Goal: Transaction & Acquisition: Purchase product/service

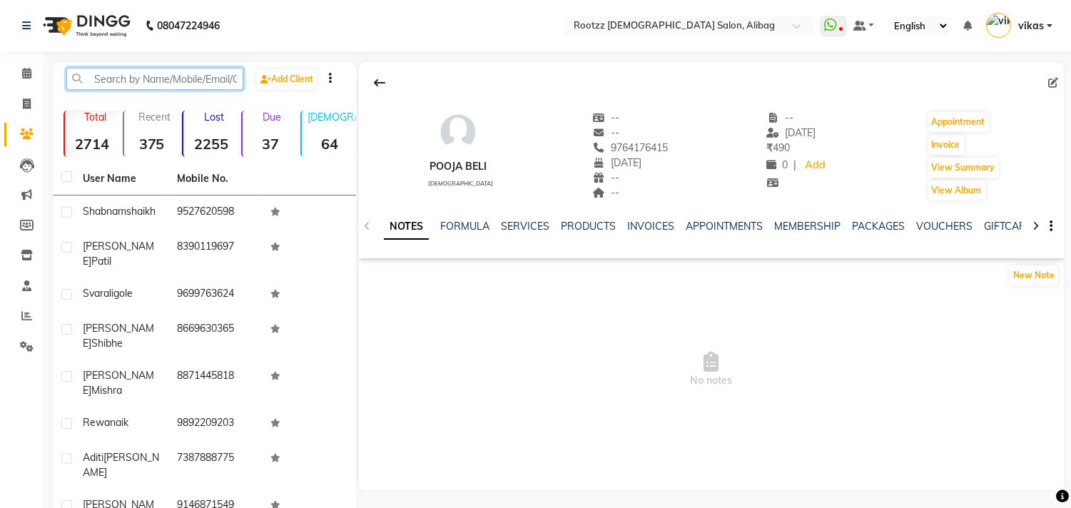
click at [166, 76] on input "text" at bounding box center [154, 79] width 177 height 22
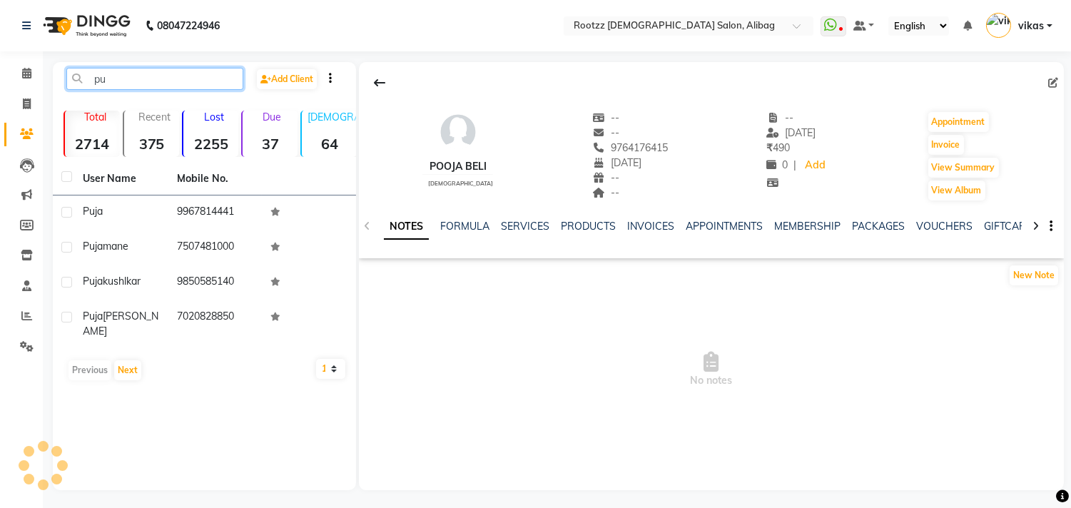
type input "p"
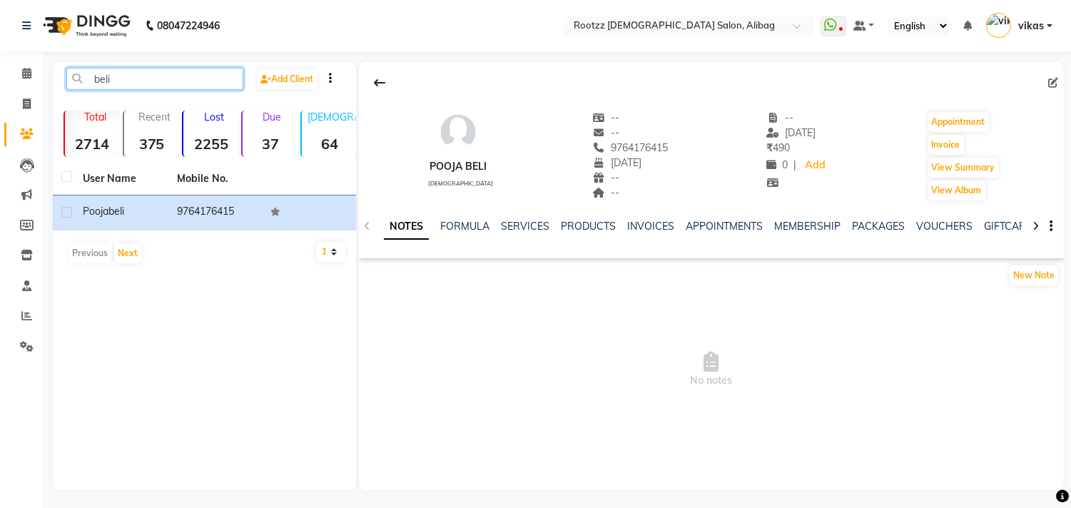
type input "beli"
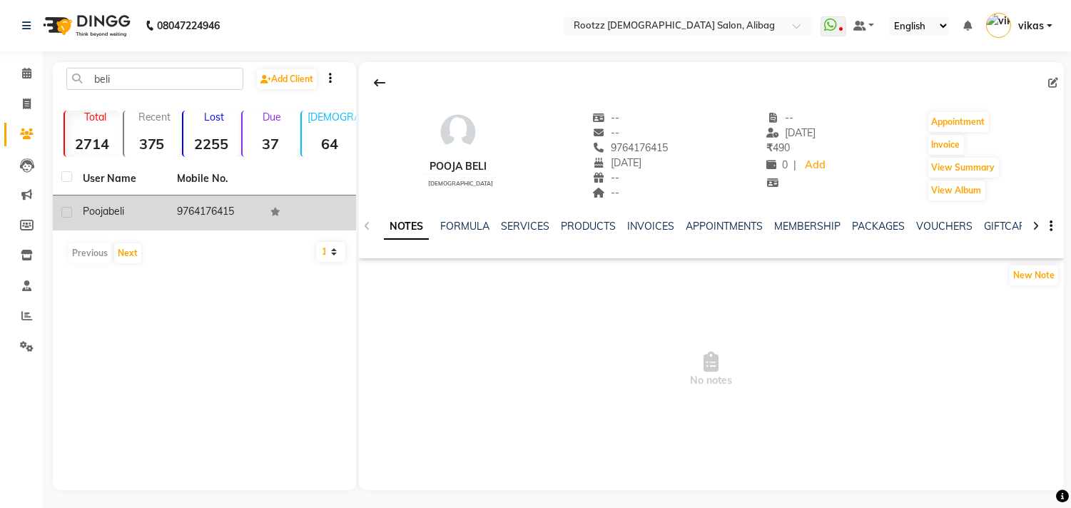
click at [208, 209] on td "9764176415" at bounding box center [215, 212] width 94 height 35
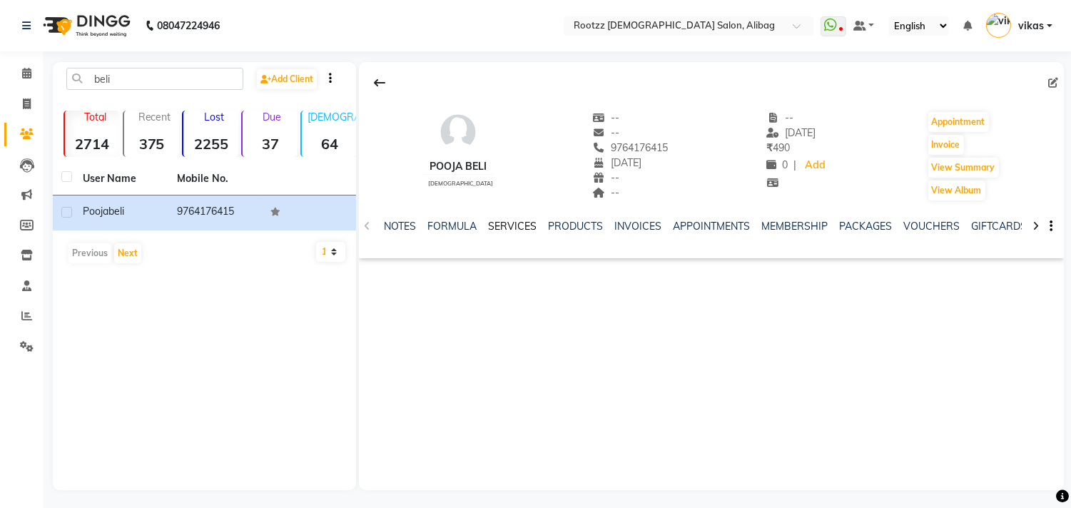
click at [504, 230] on link "SERVICES" at bounding box center [512, 226] width 49 height 13
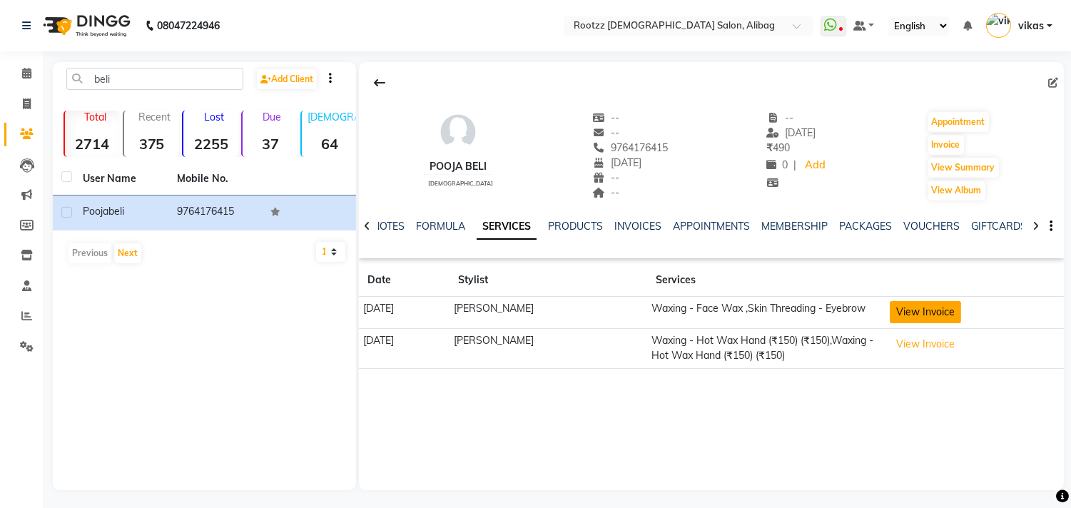
click at [917, 310] on button "View Invoice" at bounding box center [925, 312] width 71 height 22
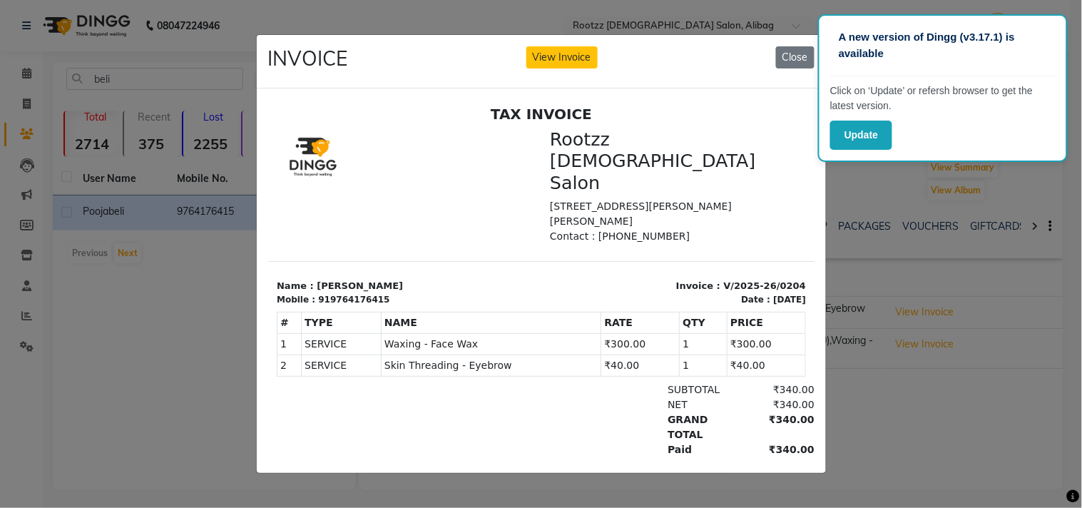
click at [195, 359] on ngb-modal-window "INVOICE View Invoice Close" at bounding box center [541, 254] width 1082 height 508
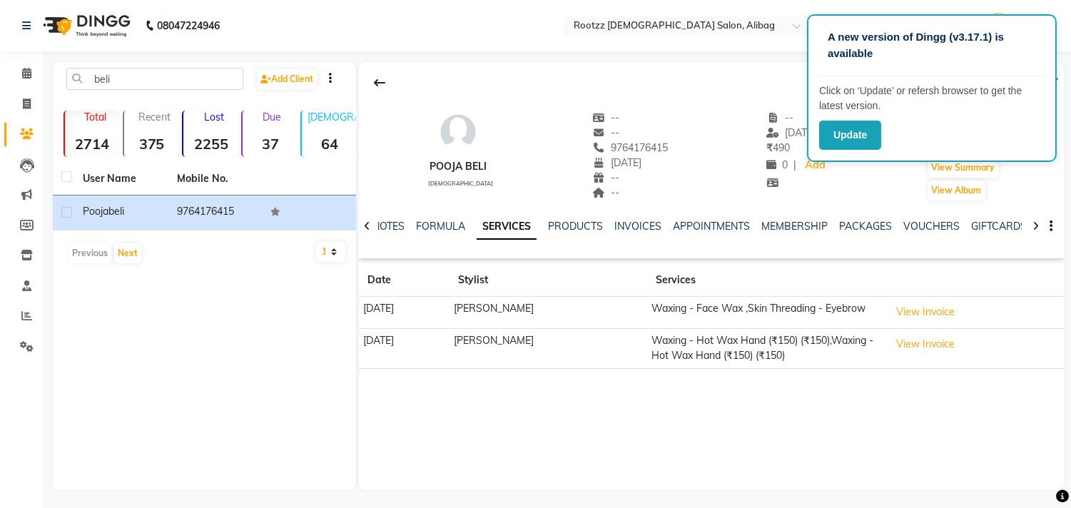
click at [153, 382] on div "beli Add Client Total 2714 Recent 375 Lost 2255 Due 37 [DEMOGRAPHIC_DATA] 64 [D…" at bounding box center [204, 276] width 303 height 428
click at [128, 355] on div "beli Add Client Total 2714 Recent 375 Lost 2255 Due 37 [DEMOGRAPHIC_DATA] 64 [D…" at bounding box center [204, 276] width 303 height 428
click at [24, 100] on icon at bounding box center [27, 103] width 8 height 11
select select "76"
select select "service"
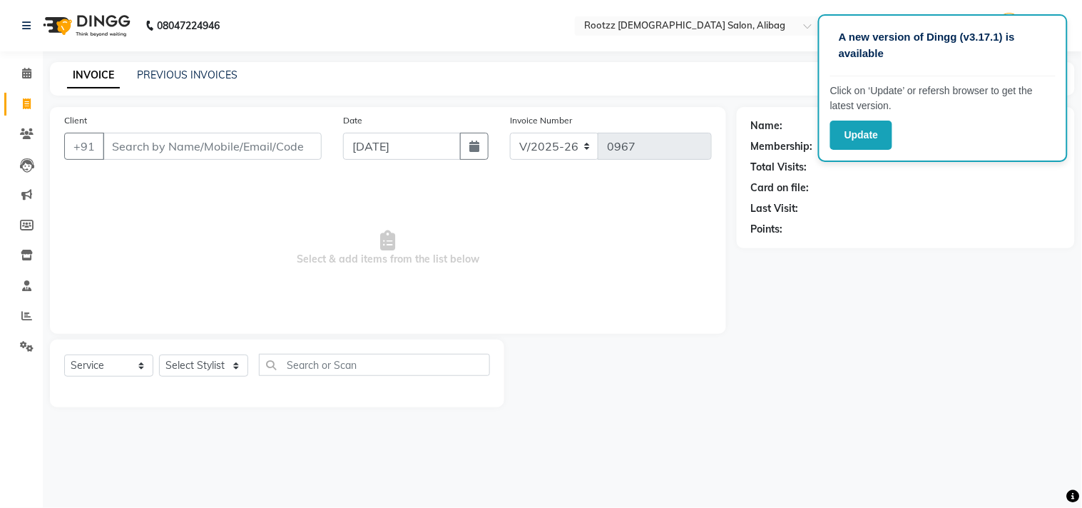
click at [126, 141] on input "Client" at bounding box center [212, 146] width 219 height 27
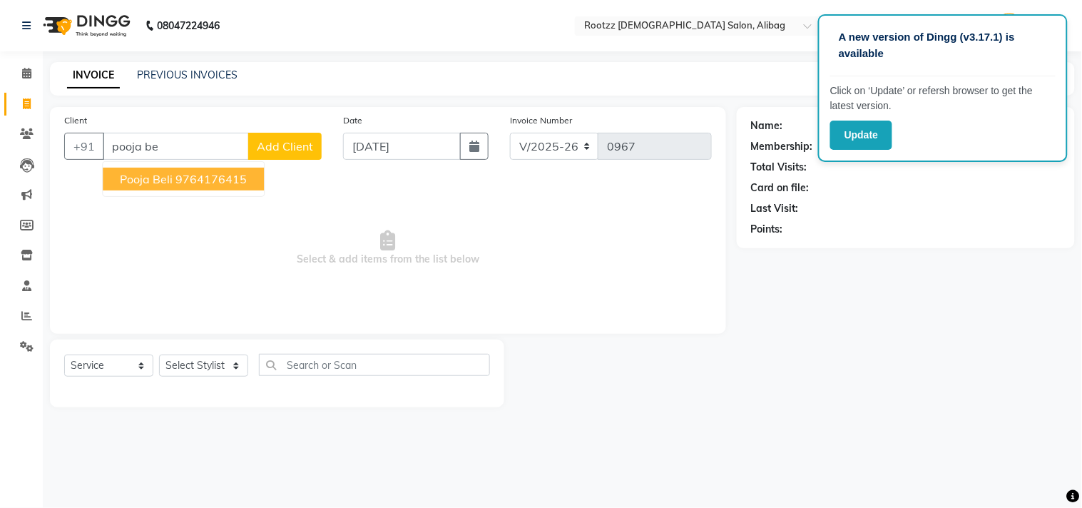
click at [219, 180] on ngb-highlight "9764176415" at bounding box center [210, 179] width 71 height 14
type input "9764176415"
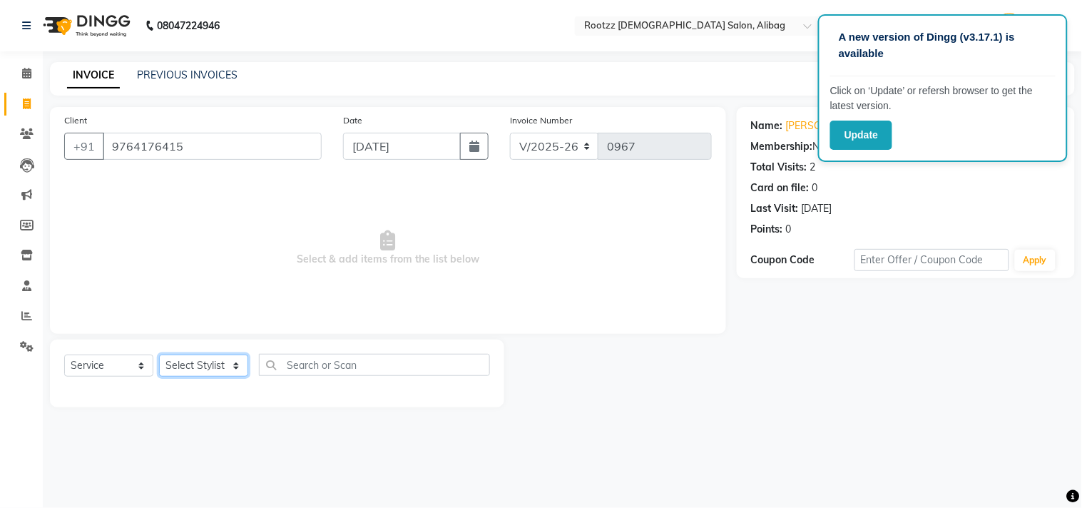
click at [239, 365] on select "Select Stylist [PERSON_NAME] [PERSON_NAME] [PERSON_NAME] preeti [PERSON_NAME] p…" at bounding box center [203, 366] width 89 height 22
select select "2753"
click at [159, 355] on select "Select Stylist [PERSON_NAME] [PERSON_NAME] [PERSON_NAME] preeti [PERSON_NAME] p…" at bounding box center [203, 366] width 89 height 22
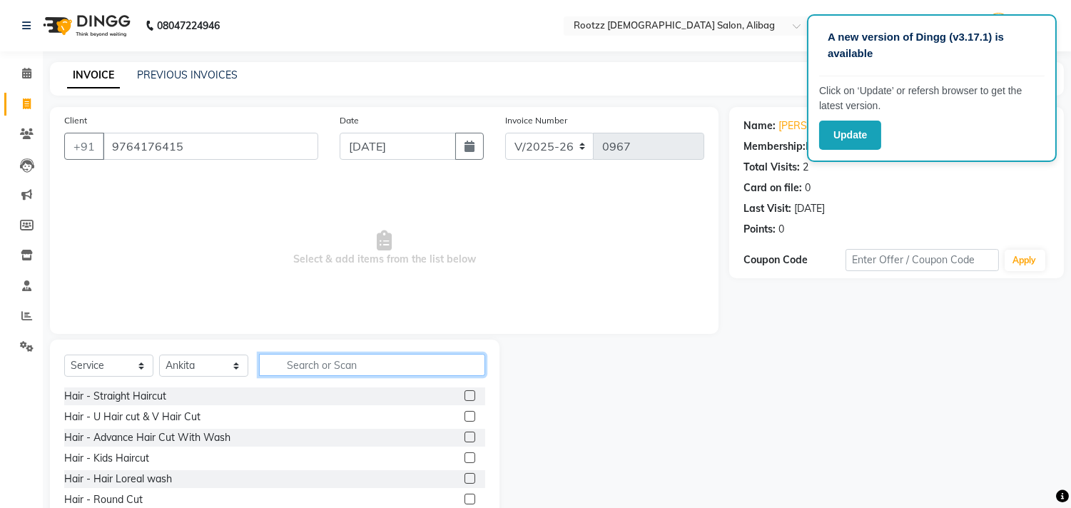
click at [304, 364] on input "text" at bounding box center [372, 365] width 226 height 22
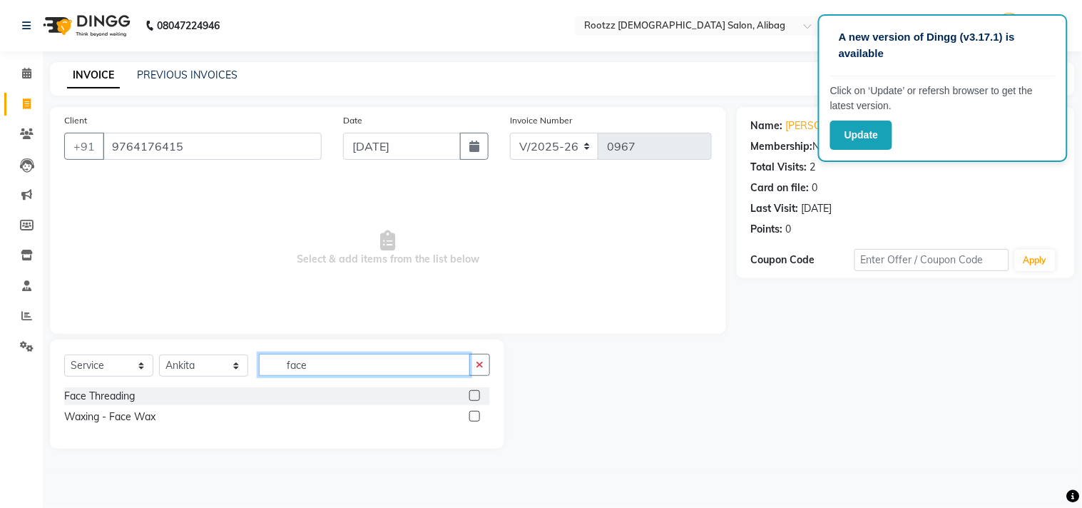
type input "face"
click at [472, 416] on label at bounding box center [474, 416] width 11 height 11
click at [472, 416] on input "checkbox" at bounding box center [473, 416] width 9 height 9
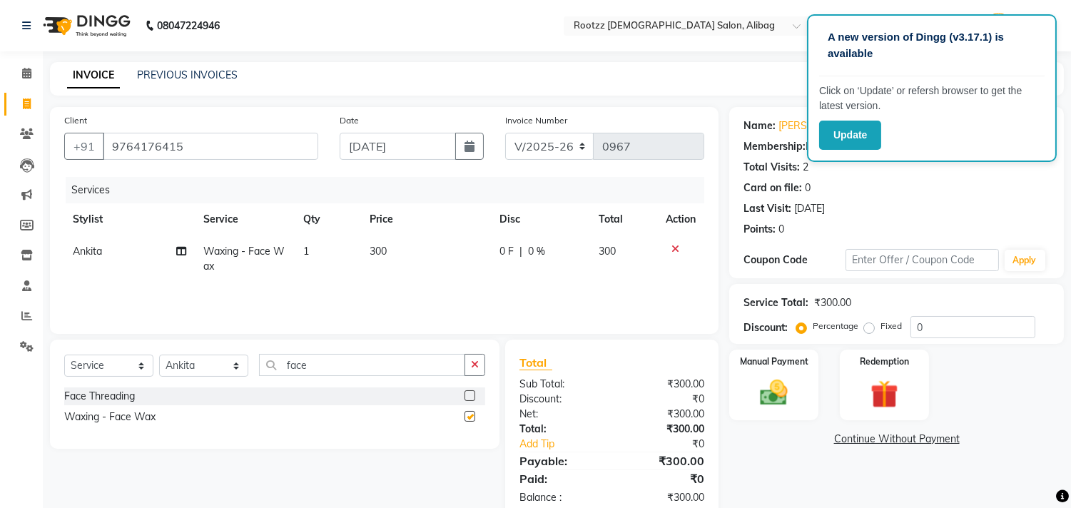
checkbox input "false"
click at [351, 368] on input "face" at bounding box center [362, 365] width 206 height 22
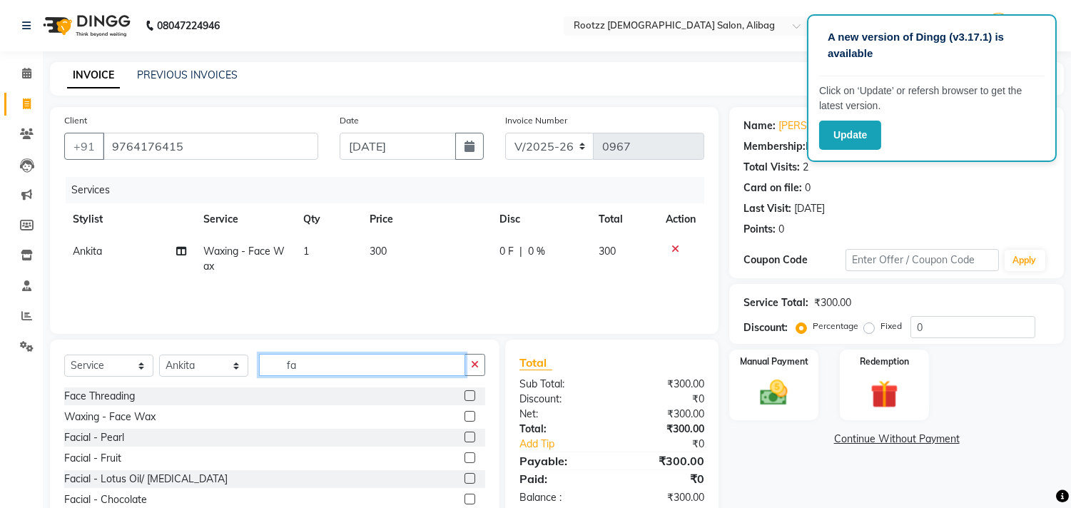
type input "f"
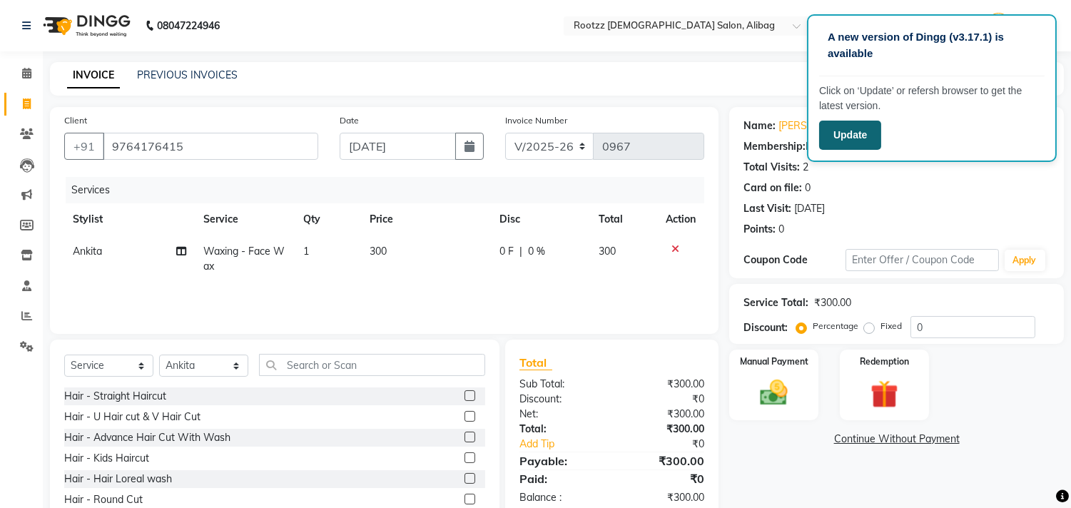
click at [856, 131] on button "Update" at bounding box center [850, 135] width 62 height 29
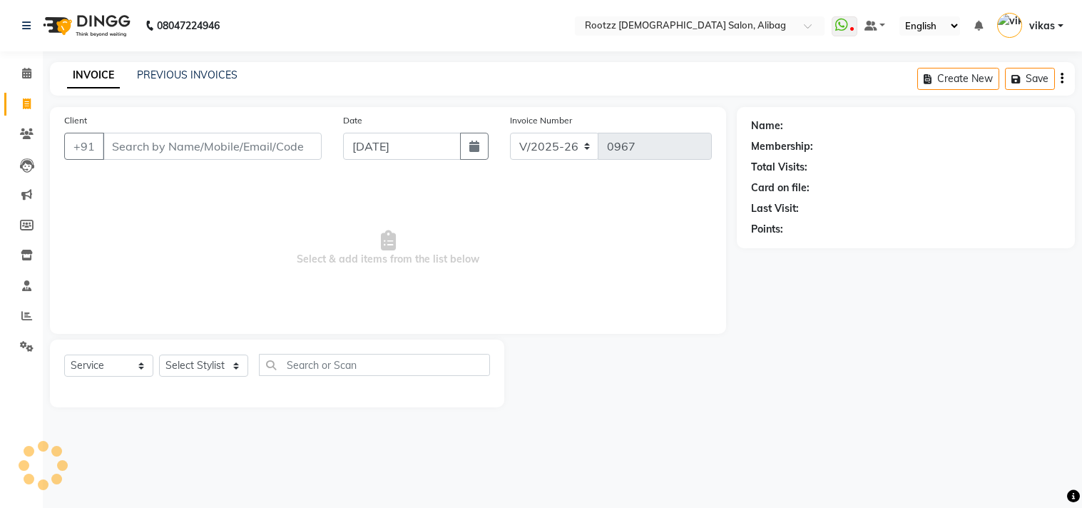
select select "76"
select select "service"
click at [531, 290] on span "Select & add items from the list below" at bounding box center [388, 248] width 648 height 143
click at [237, 365] on select "Select Stylist [PERSON_NAME] [PERSON_NAME] [PERSON_NAME] preeti [PERSON_NAME] p…" at bounding box center [203, 366] width 89 height 22
select select "2753"
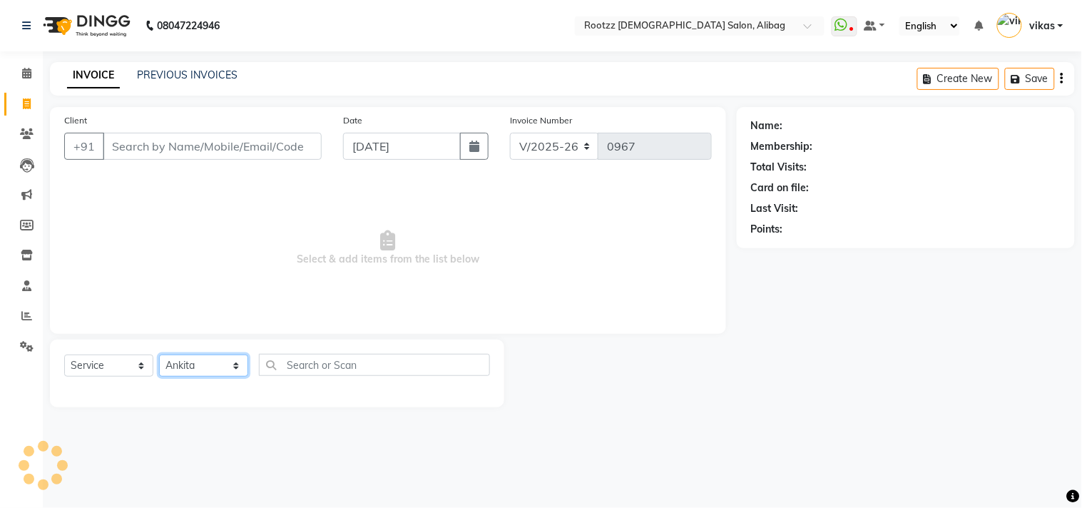
click at [159, 355] on select "Select Stylist [PERSON_NAME] [PERSON_NAME] [PERSON_NAME] preeti [PERSON_NAME] p…" at bounding box center [203, 366] width 89 height 22
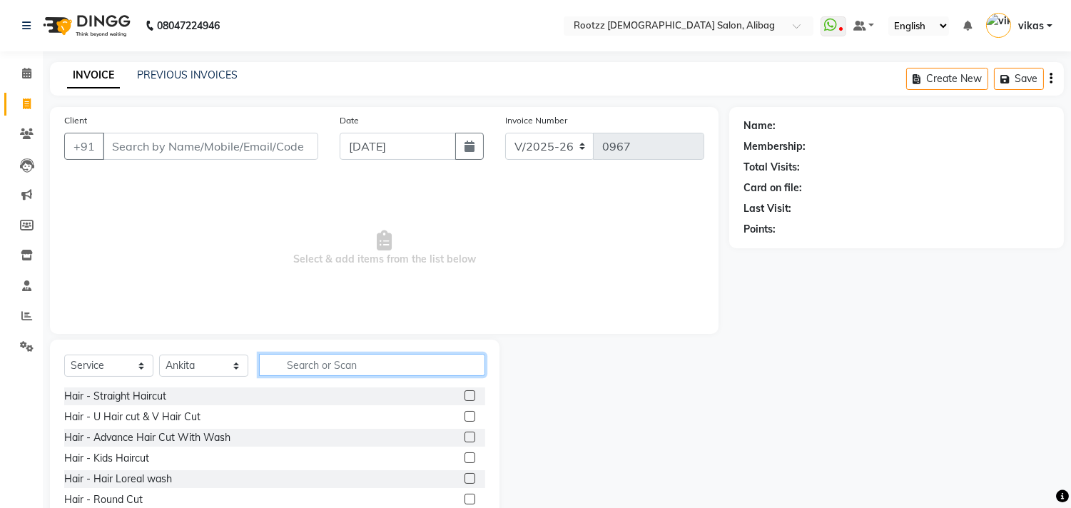
click at [302, 362] on input "text" at bounding box center [372, 365] width 226 height 22
type input "g"
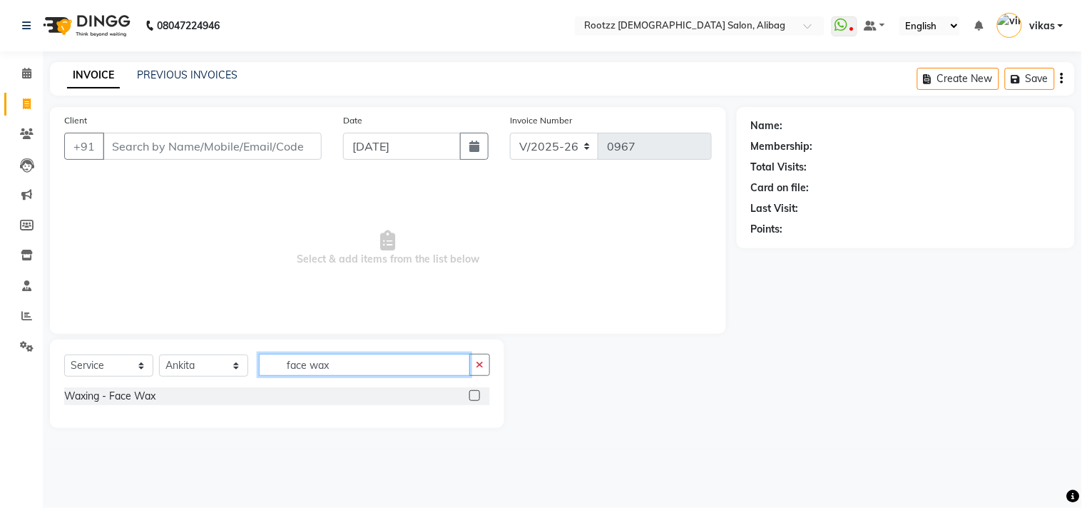
type input "face wax"
click at [477, 395] on label at bounding box center [474, 395] width 11 height 11
click at [477, 395] on input "checkbox" at bounding box center [473, 396] width 9 height 9
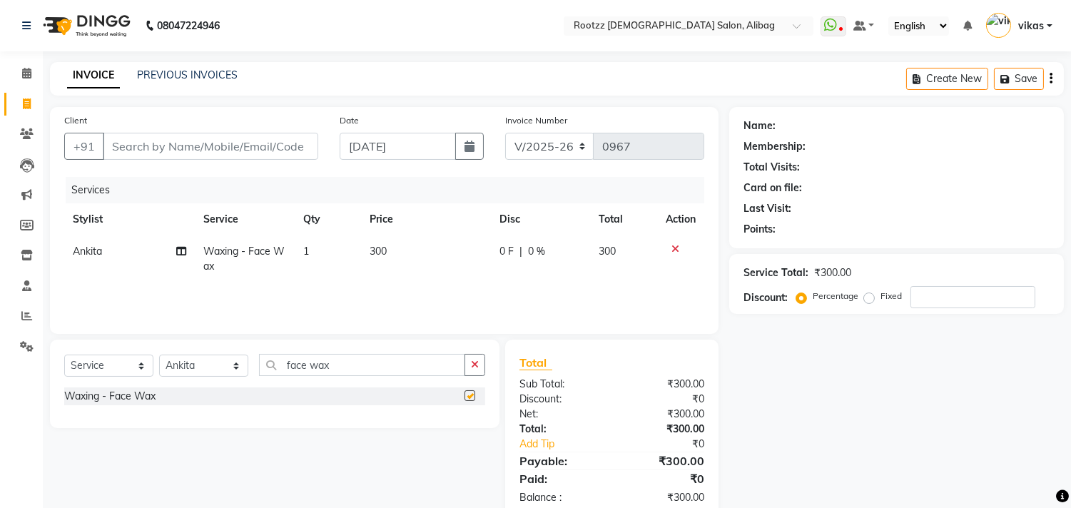
checkbox input "false"
click at [263, 156] on input "Client" at bounding box center [210, 146] width 215 height 27
click at [163, 146] on input "Client" at bounding box center [210, 146] width 215 height 27
type input "p"
type input "0"
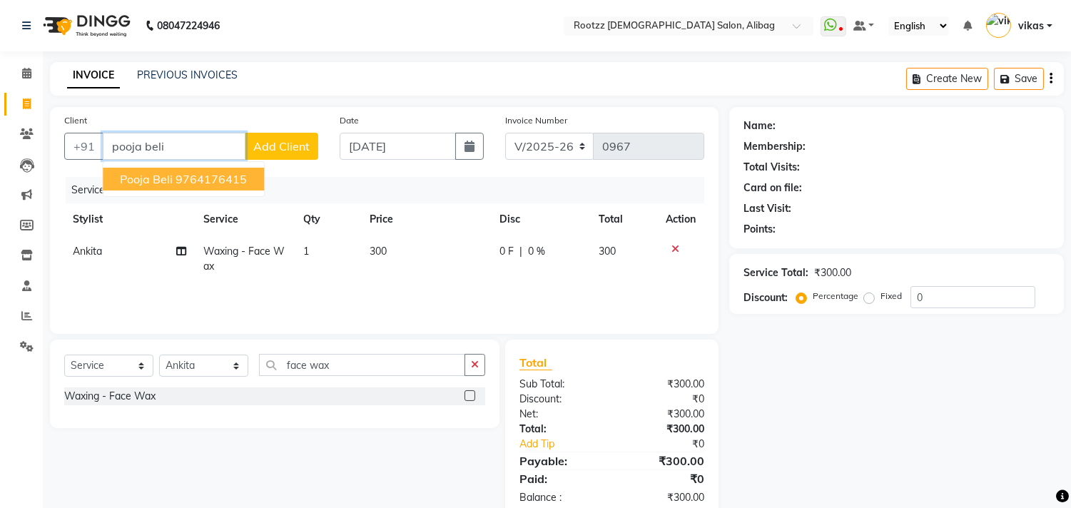
click at [191, 183] on ngb-highlight "9764176415" at bounding box center [210, 179] width 71 height 14
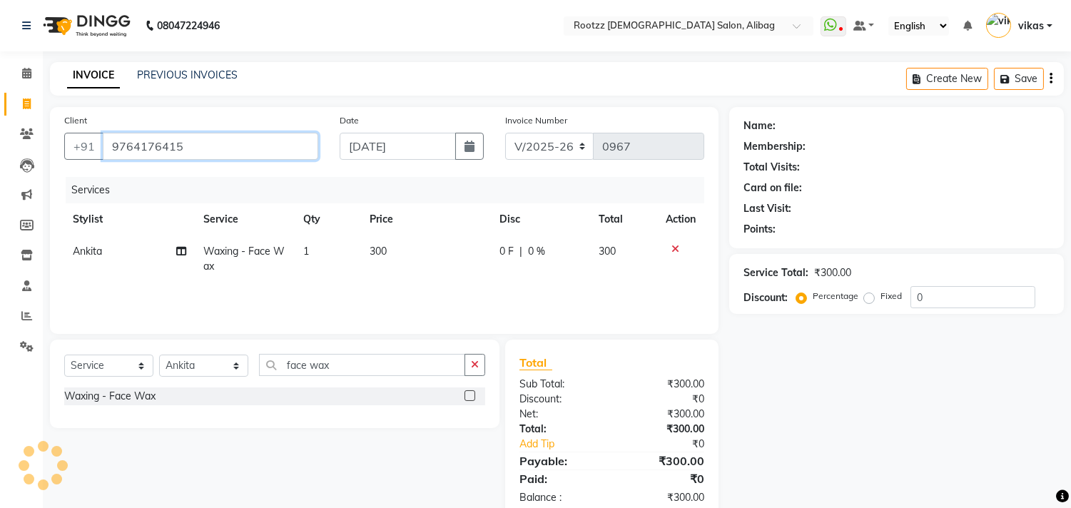
type input "9764176415"
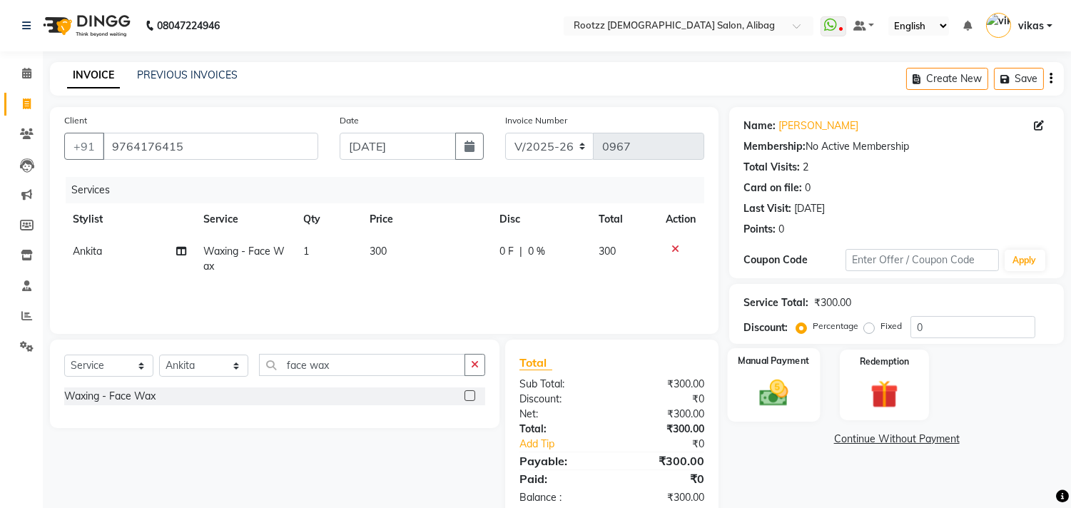
click at [775, 372] on div "Manual Payment" at bounding box center [774, 384] width 93 height 73
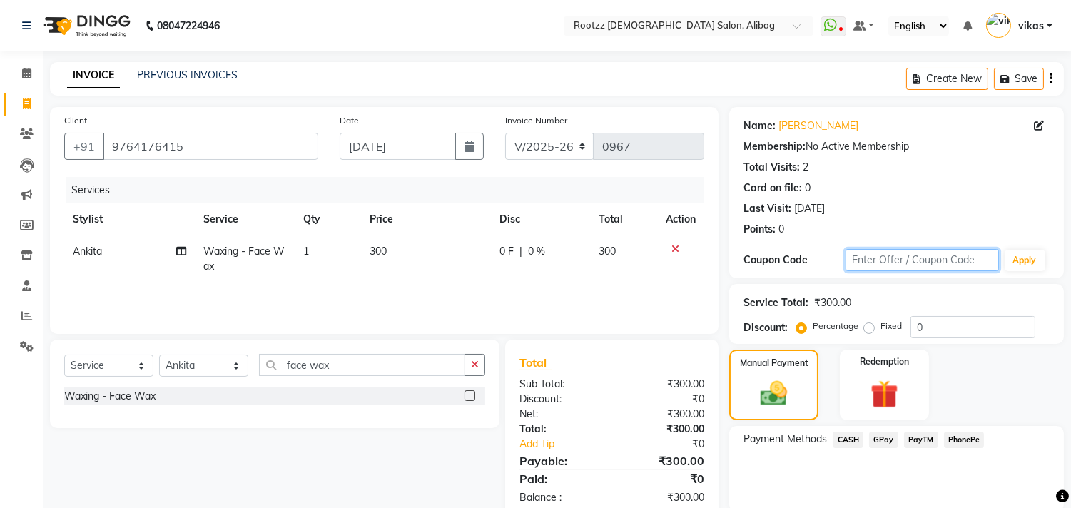
click at [934, 255] on input "text" at bounding box center [921, 260] width 153 height 22
click at [788, 386] on img at bounding box center [773, 394] width 45 height 32
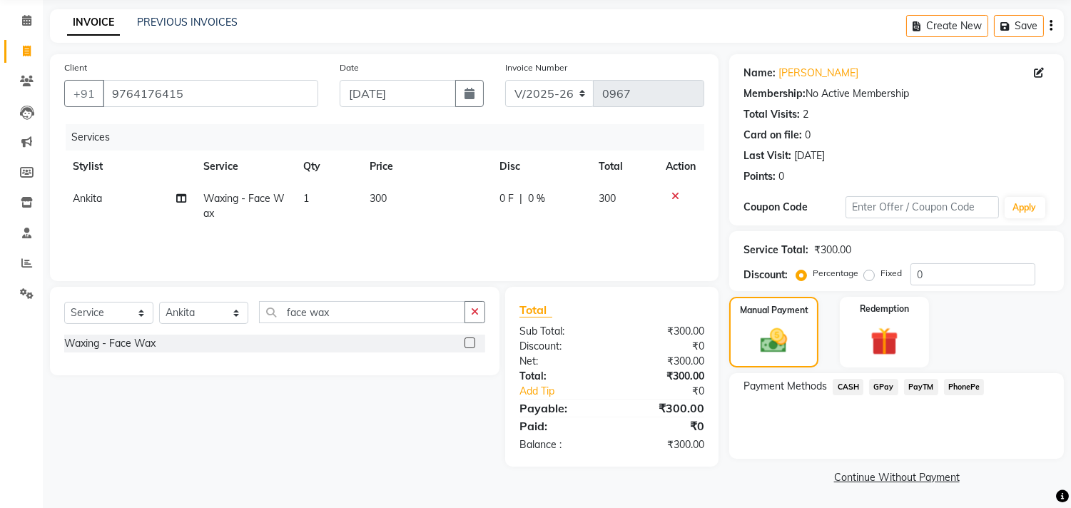
click at [843, 384] on span "CASH" at bounding box center [847, 387] width 31 height 16
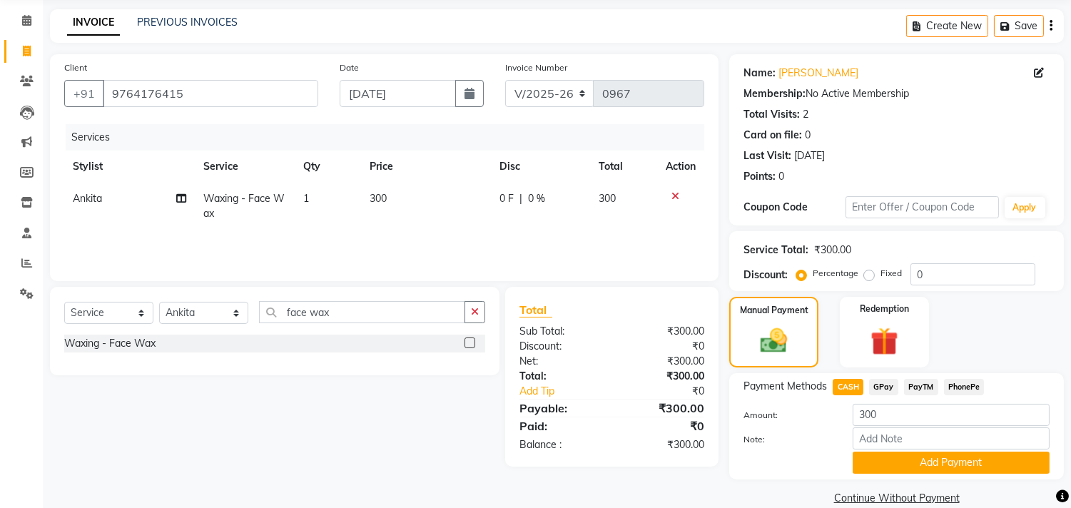
scroll to position [74, 0]
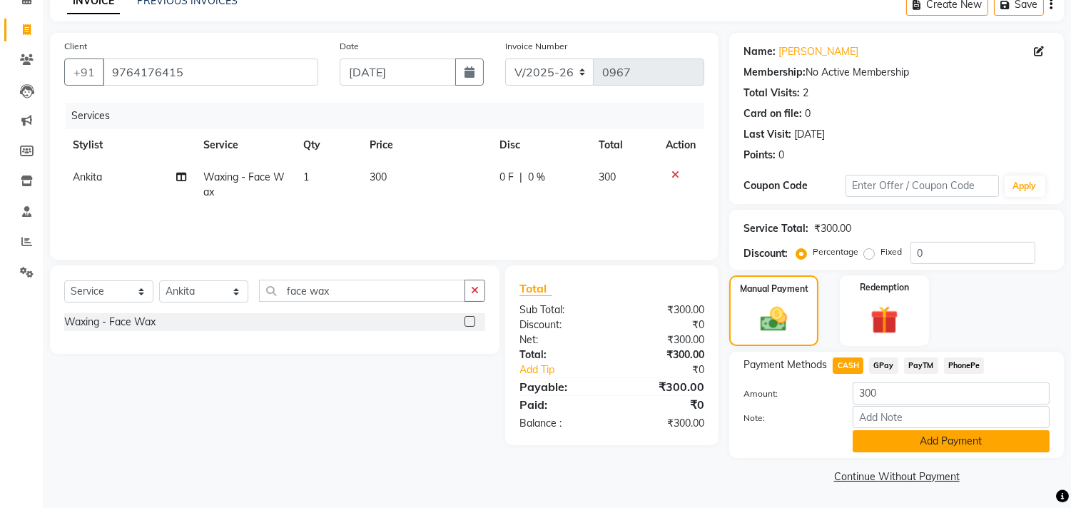
click at [935, 437] on button "Add Payment" at bounding box center [950, 441] width 197 height 22
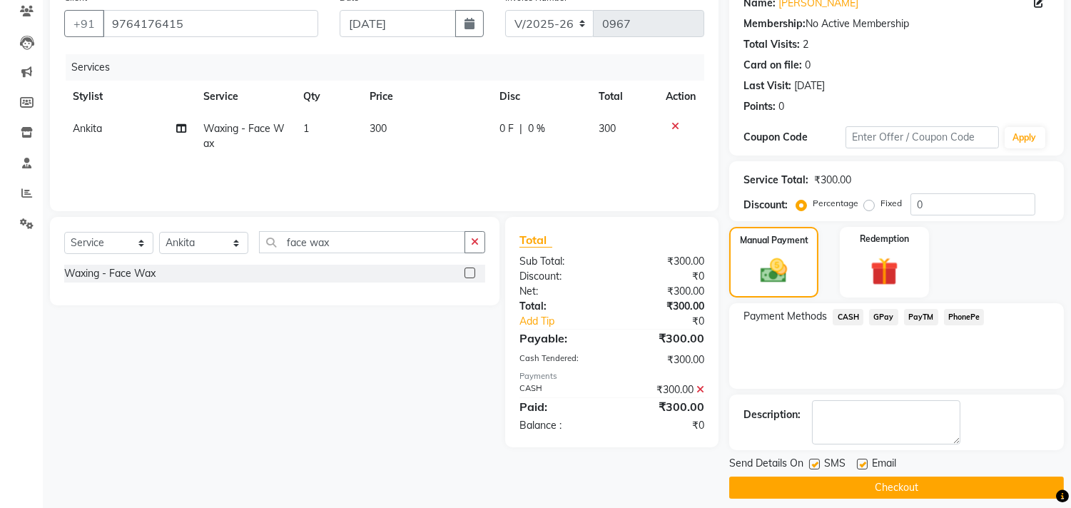
scroll to position [133, 0]
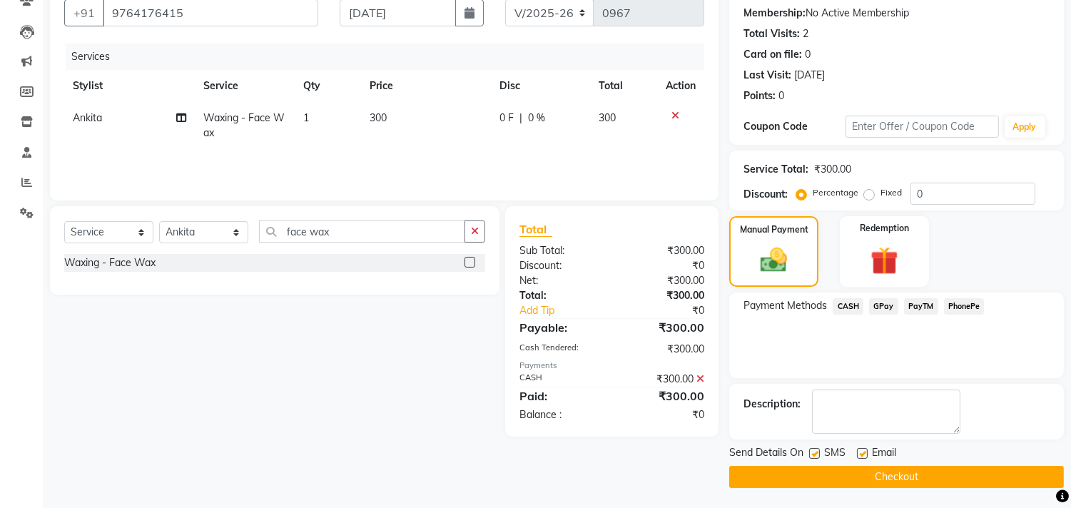
click at [926, 472] on button "Checkout" at bounding box center [896, 477] width 335 height 22
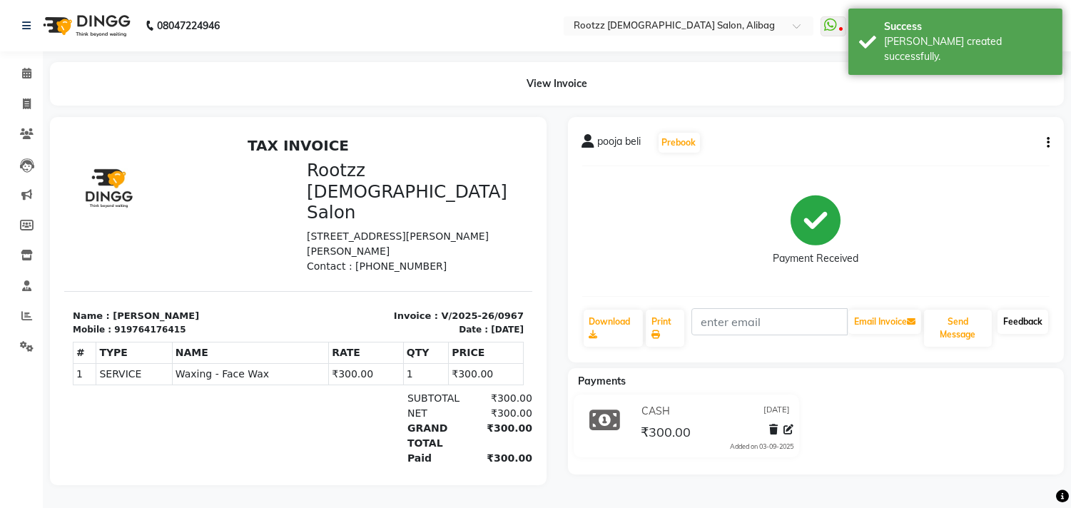
click at [1030, 317] on link "Feedback" at bounding box center [1022, 322] width 51 height 24
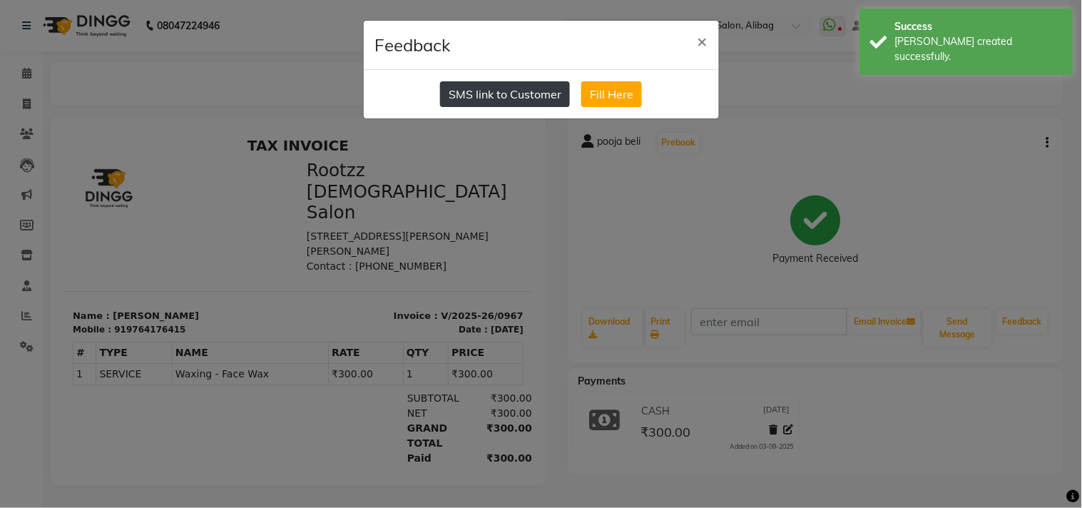
click at [489, 101] on button "SMS link to Customer" at bounding box center [505, 94] width 130 height 26
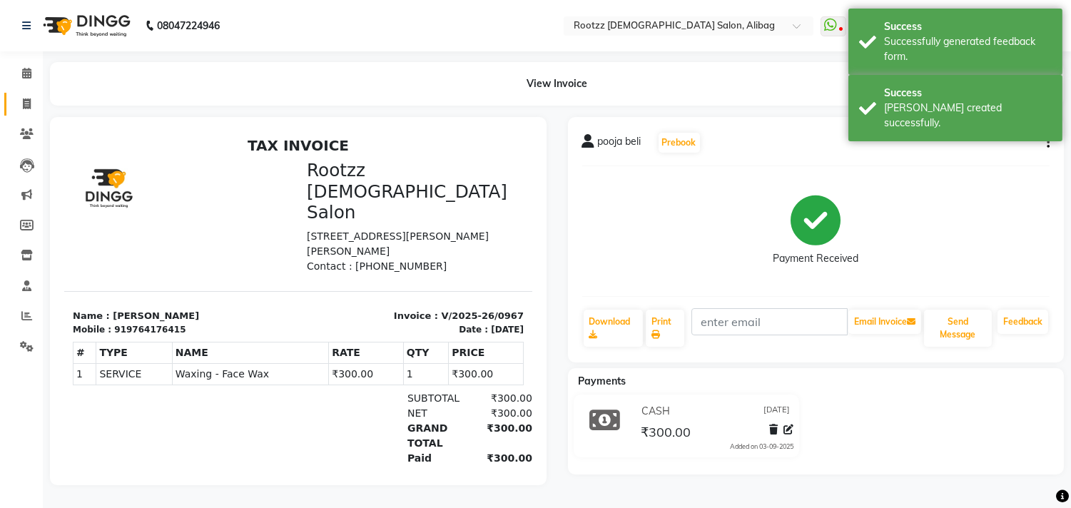
click at [23, 104] on icon at bounding box center [27, 103] width 8 height 11
select select "76"
select select "service"
